Goal: Task Accomplishment & Management: Manage account settings

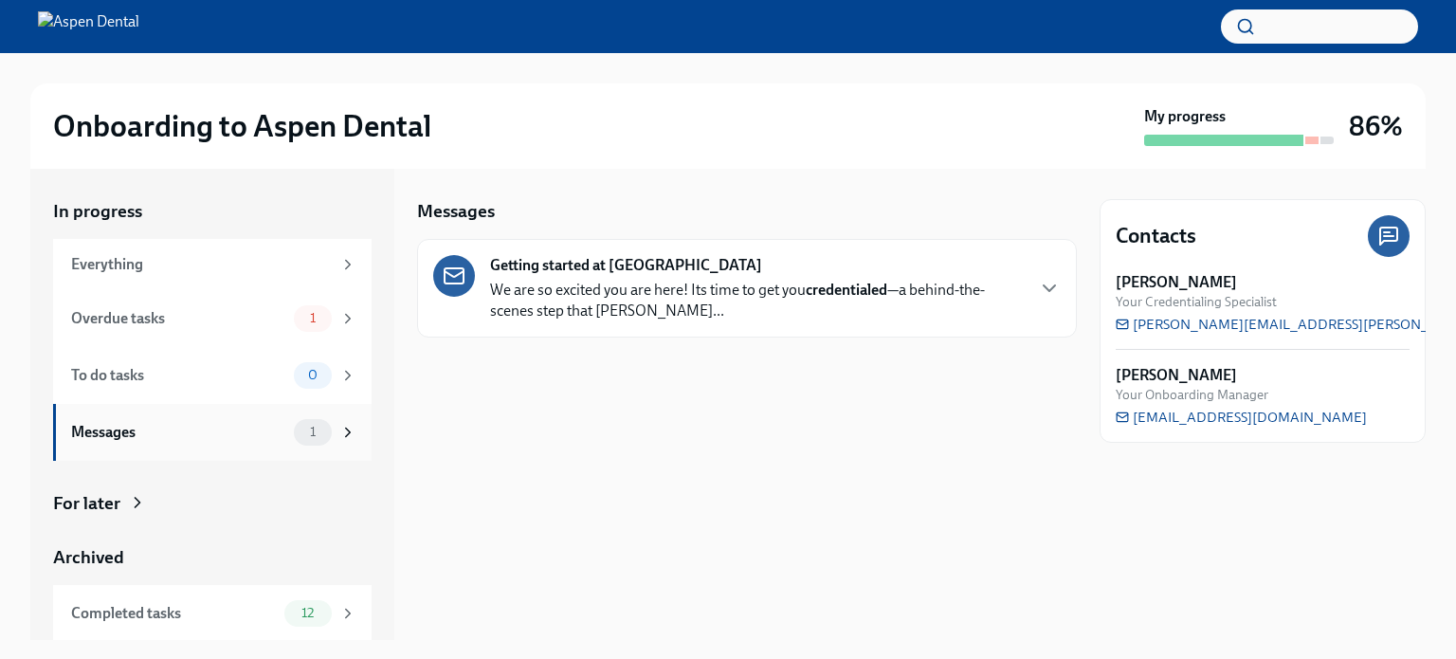
click at [138, 445] on div "Messages 1" at bounding box center [212, 432] width 319 height 57
click at [138, 445] on div "Messages 1" at bounding box center [213, 432] width 285 height 27
click at [134, 387] on div "To do tasks 0" at bounding box center [213, 375] width 285 height 27
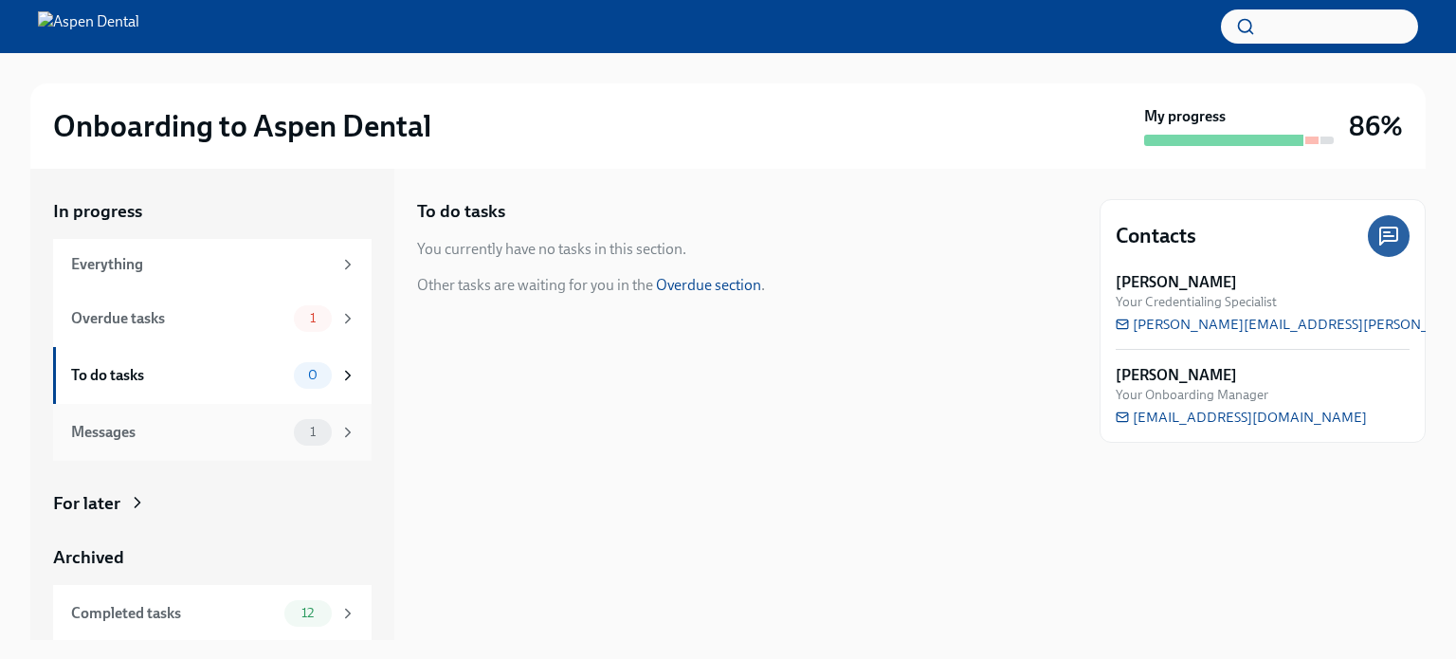
click at [120, 428] on div "Messages" at bounding box center [178, 432] width 215 height 21
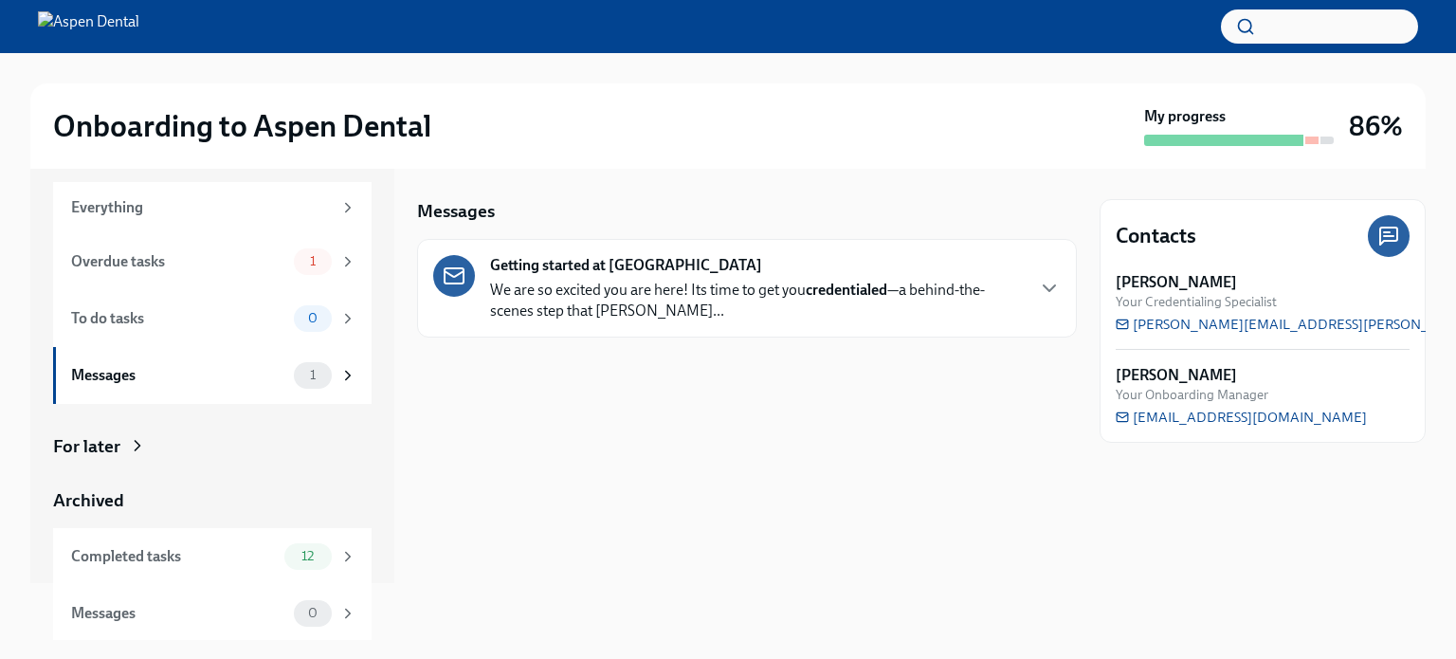
scroll to position [58, 0]
click at [944, 291] on p "We are so excited you are here! Its time to get you credentialed —a behind-the-…" at bounding box center [756, 301] width 533 height 42
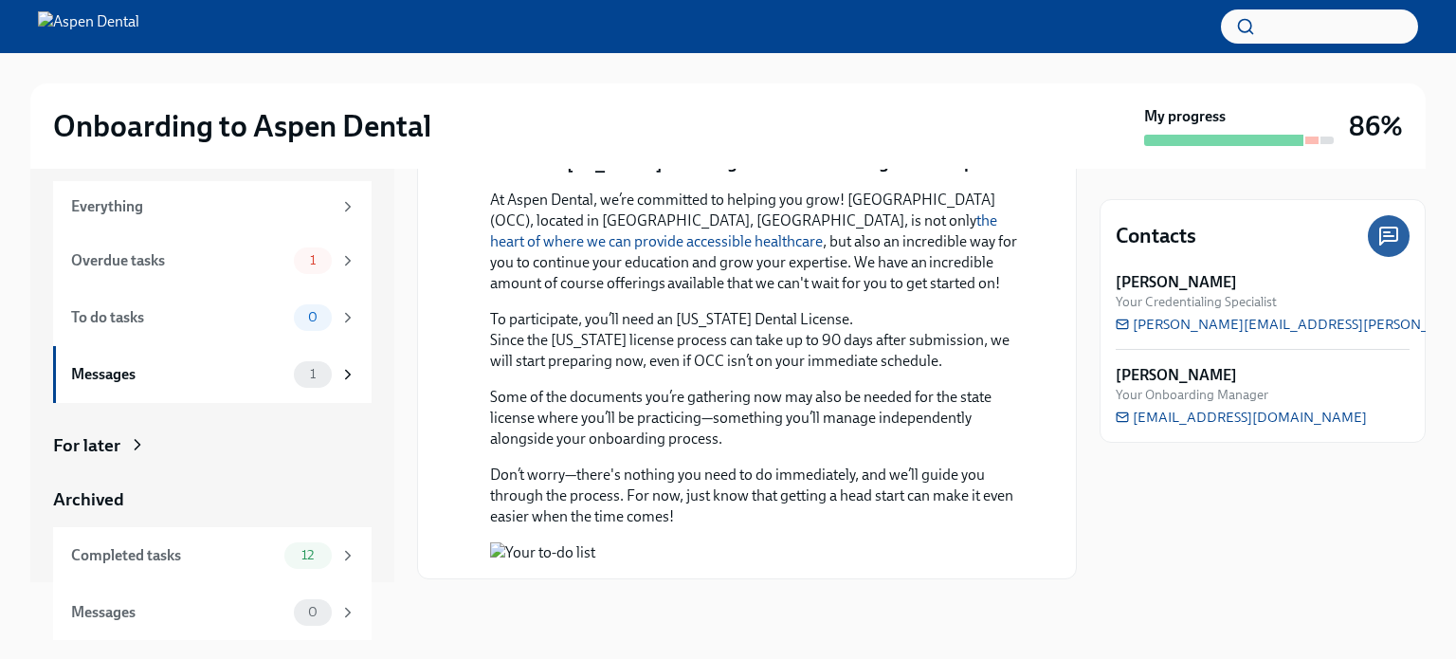
scroll to position [1220, 0]
click at [80, 547] on div "Completed tasks" at bounding box center [174, 555] width 206 height 21
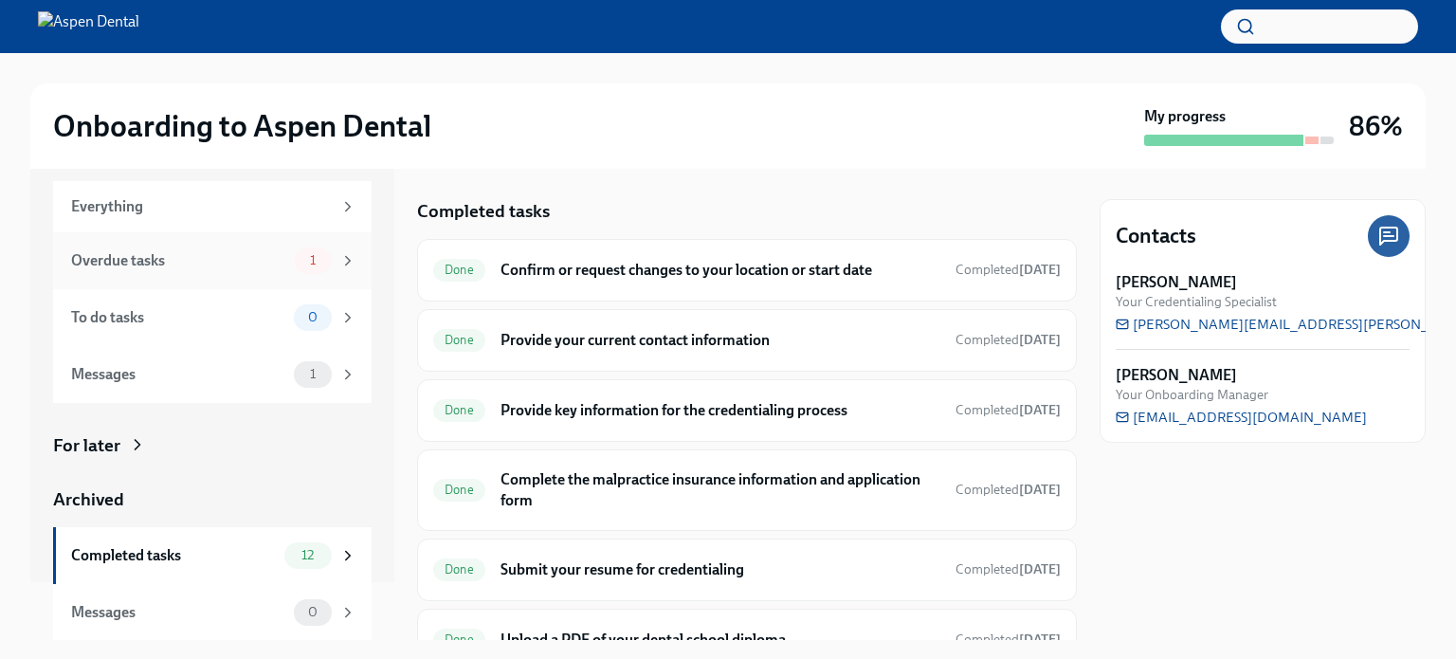
click at [118, 268] on div "Overdue tasks" at bounding box center [178, 260] width 215 height 21
